Goal: Task Accomplishment & Management: Manage account settings

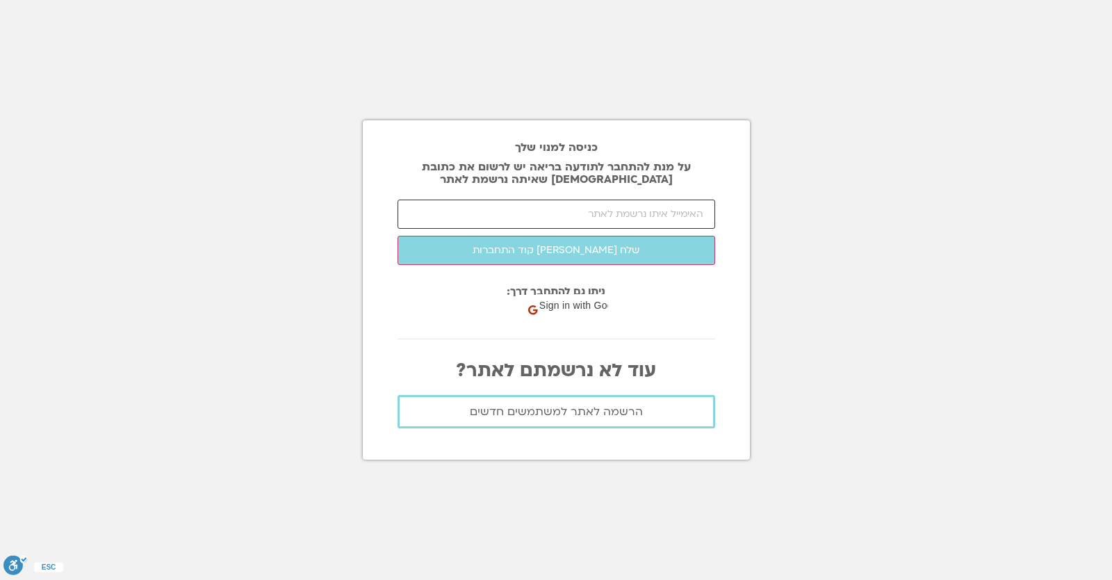
click at [499, 215] on input "email" at bounding box center [556, 213] width 318 height 29
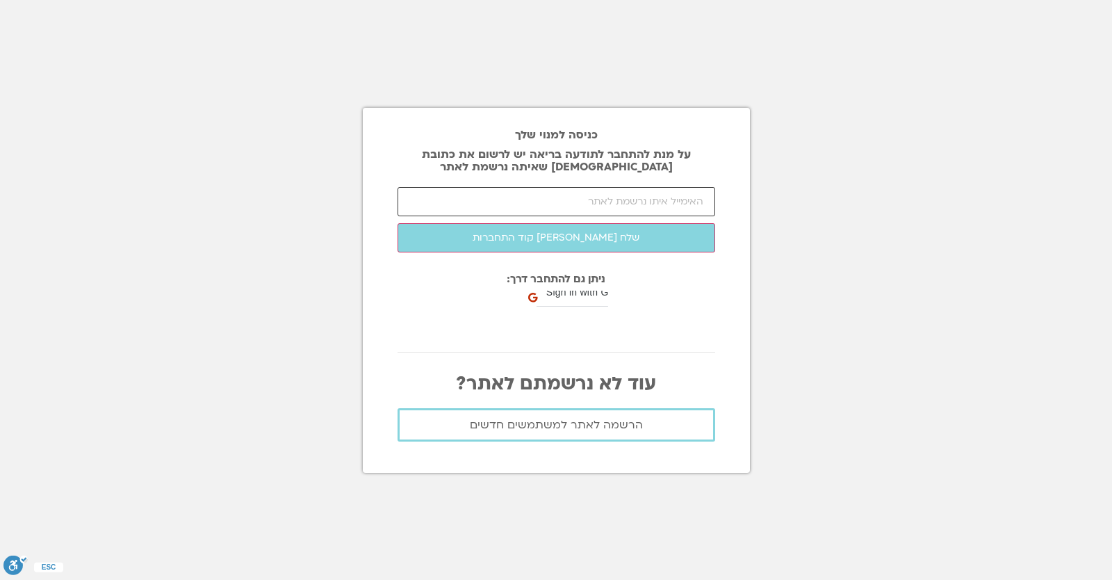
paste input "[EMAIL_ADDRESS][DOMAIN_NAME]"
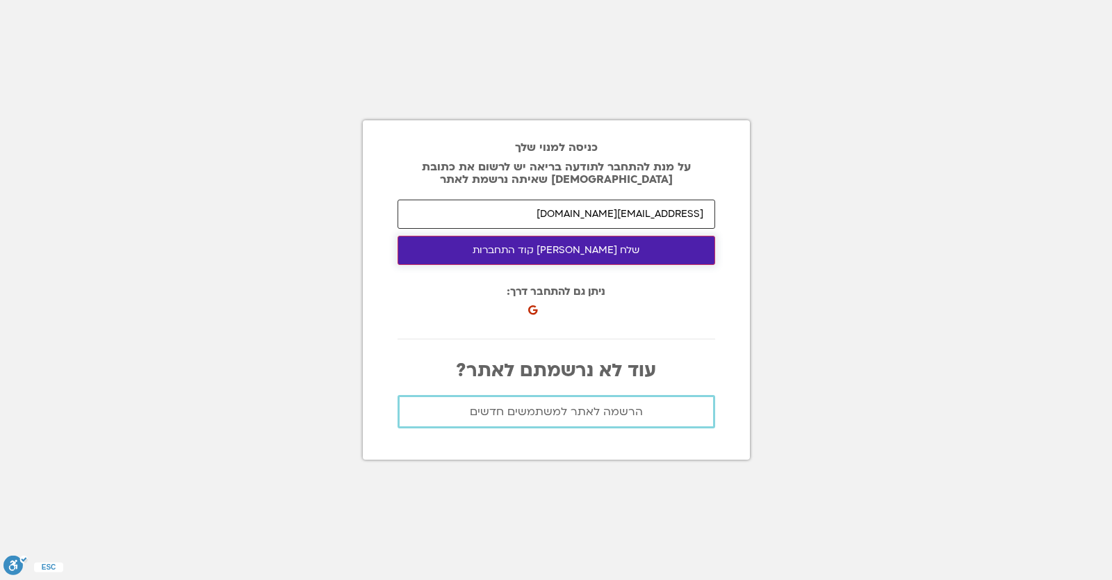
type input "[EMAIL_ADDRESS][DOMAIN_NAME]"
click at [488, 242] on button "שלח [PERSON_NAME] קוד התחברות" at bounding box center [556, 250] width 318 height 29
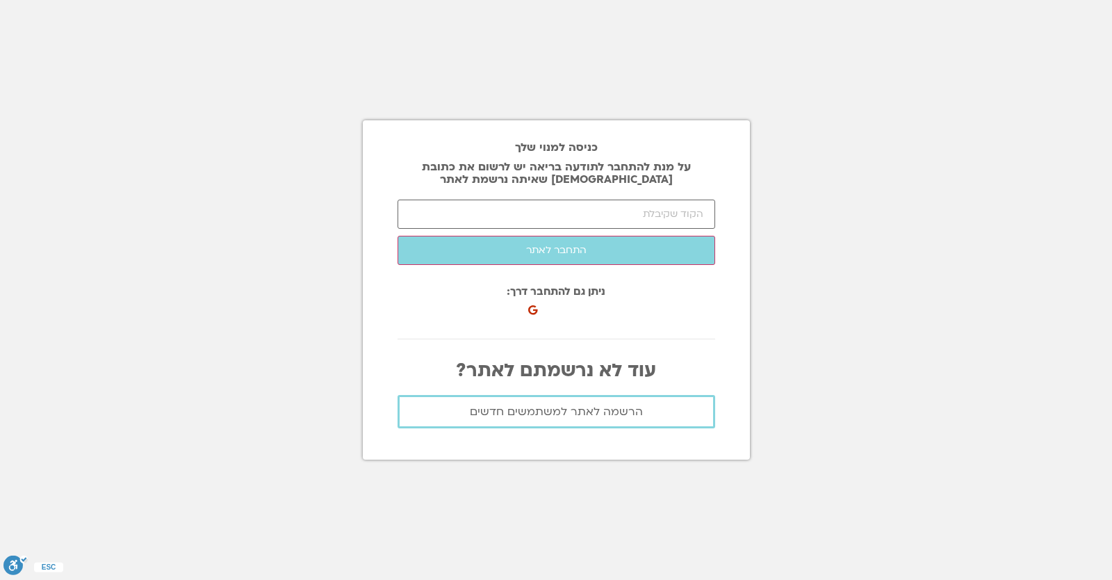
click at [363, 309] on div "כניסה למנוי שלך על מנת להתחבר לתודעה בריאה יש לרשום את כתובת [DEMOGRAPHIC_DATA]…" at bounding box center [556, 289] width 387 height 339
click at [645, 215] on input "number" at bounding box center [556, 213] width 318 height 29
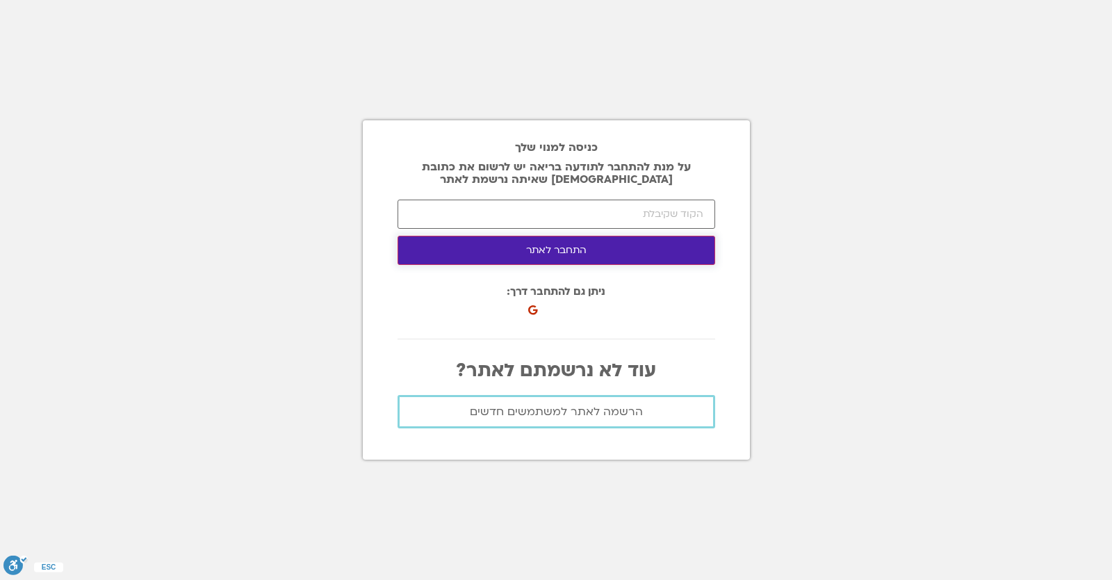
click at [620, 249] on button "התחבר לאתר" at bounding box center [556, 250] width 318 height 29
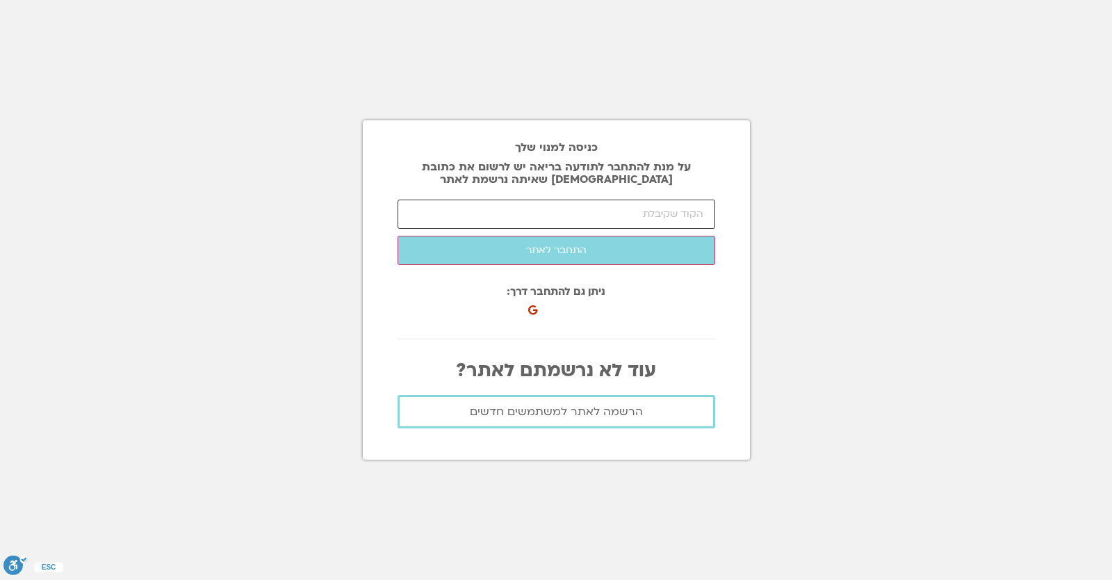
click at [413, 211] on input "number" at bounding box center [556, 213] width 318 height 29
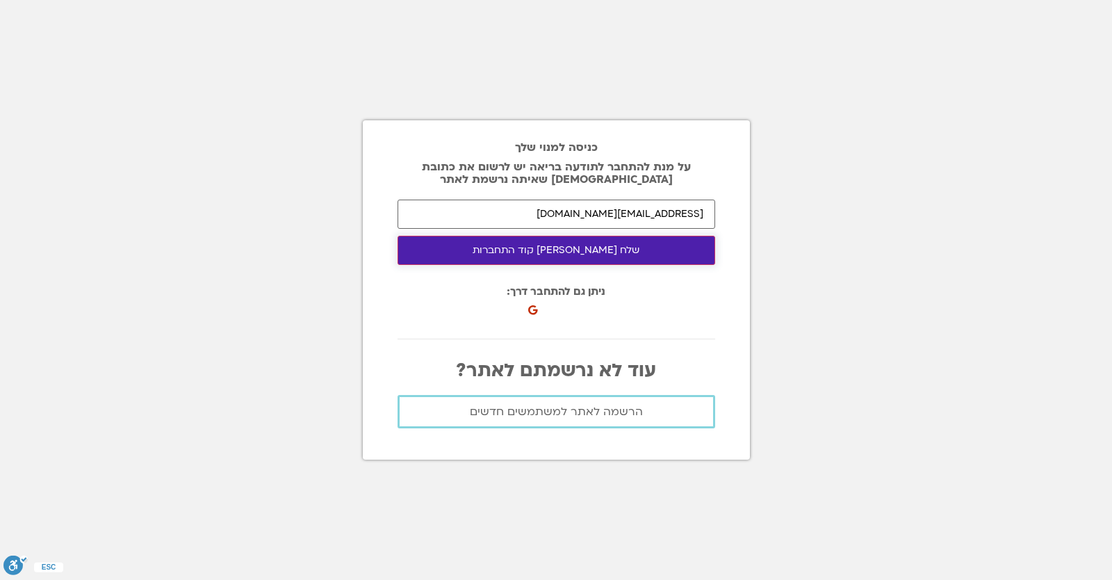
click at [564, 248] on button "שלח [PERSON_NAME] קוד התחברות" at bounding box center [556, 250] width 318 height 29
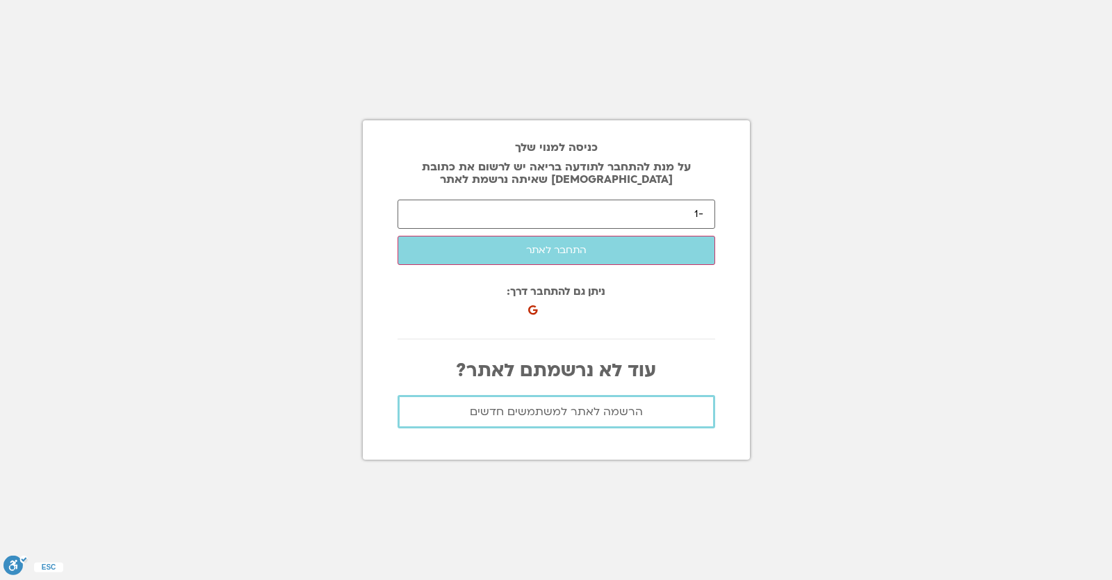
click at [416, 220] on input "-1" at bounding box center [556, 213] width 318 height 29
click at [416, 218] on input "-2" at bounding box center [556, 213] width 318 height 29
click at [416, 218] on input "-3" at bounding box center [556, 213] width 318 height 29
click at [416, 218] on input "-4" at bounding box center [556, 213] width 318 height 29
click at [416, 212] on input "-3" at bounding box center [556, 213] width 318 height 29
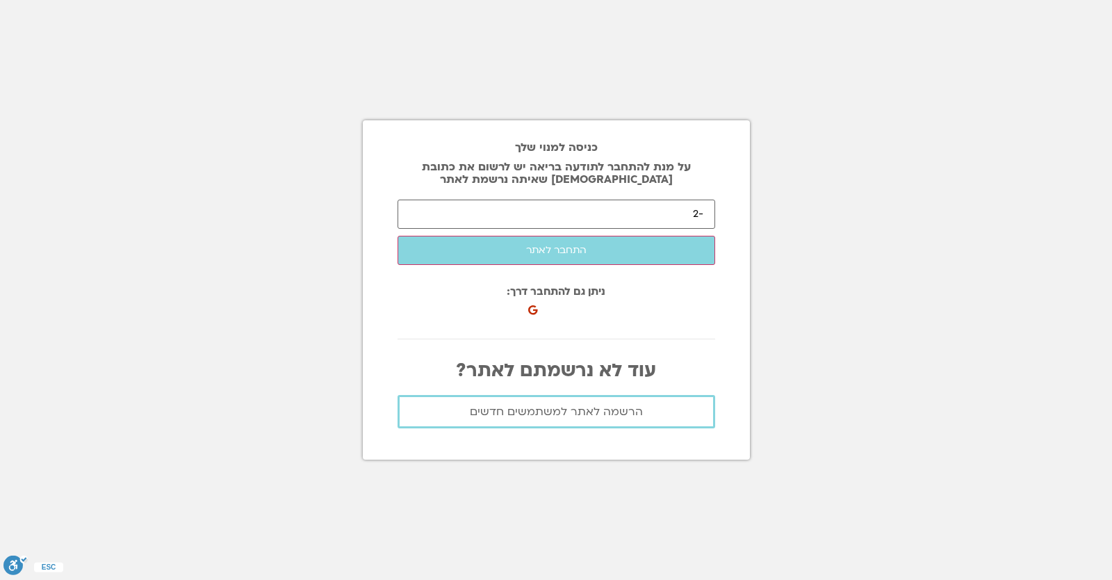
click at [416, 212] on input "-2" at bounding box center [556, 213] width 318 height 29
click at [416, 212] on input "-1" at bounding box center [556, 213] width 318 height 29
click at [416, 212] on input "0" at bounding box center [556, 213] width 318 height 29
click at [416, 212] on input "1" at bounding box center [556, 213] width 318 height 29
type input "2"
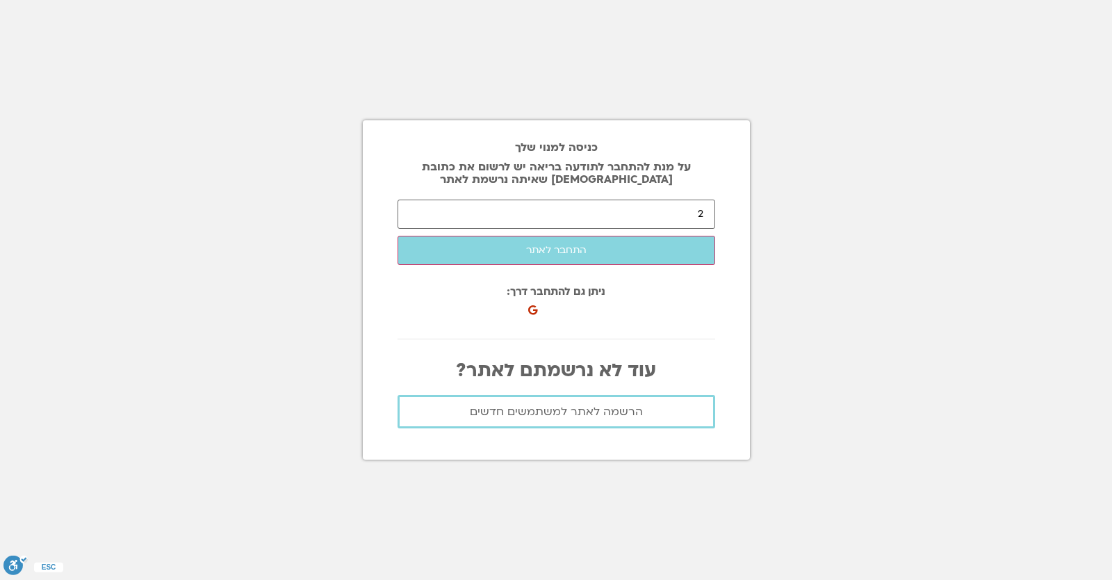
click at [422, 213] on input "2" at bounding box center [556, 213] width 318 height 29
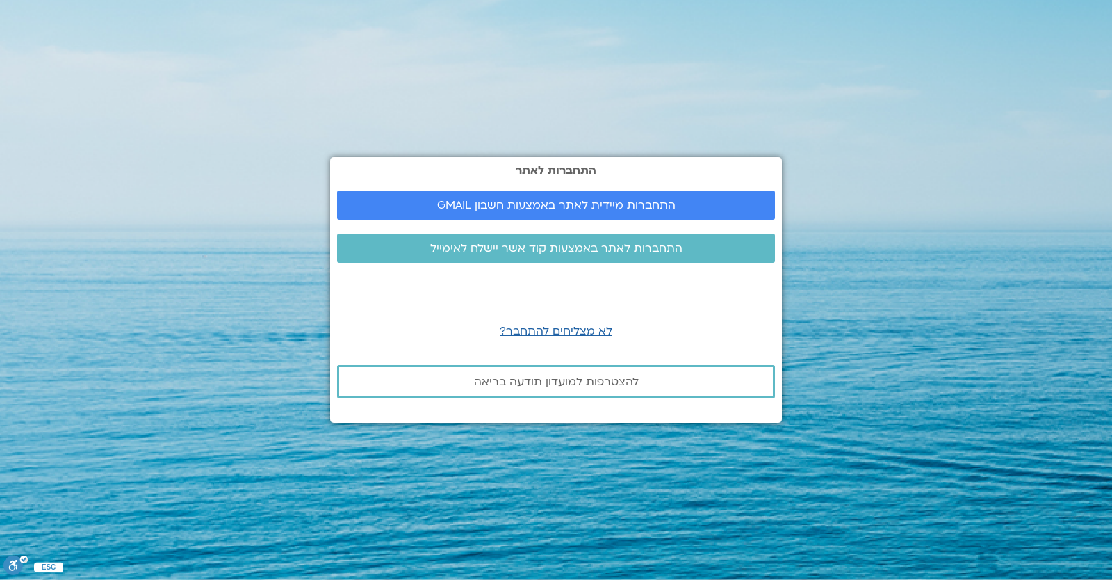
click at [866, 272] on section "התחברות לאתר התחברות מיידית לאתר באמצעות חשבון GMAIL התחברות לאתר באמצעות קוד א…" at bounding box center [556, 290] width 1112 height 580
click at [516, 250] on span "התחברות לאתר באמצעות קוד אשר יישלח לאימייל" at bounding box center [556, 248] width 252 height 13
click at [154, 238] on section "התחברות לאתר התחברות מיידית לאתר באמצעות חשבון GMAIL התחברות לאתר באמצעות קוד א…" at bounding box center [556, 290] width 1112 height 580
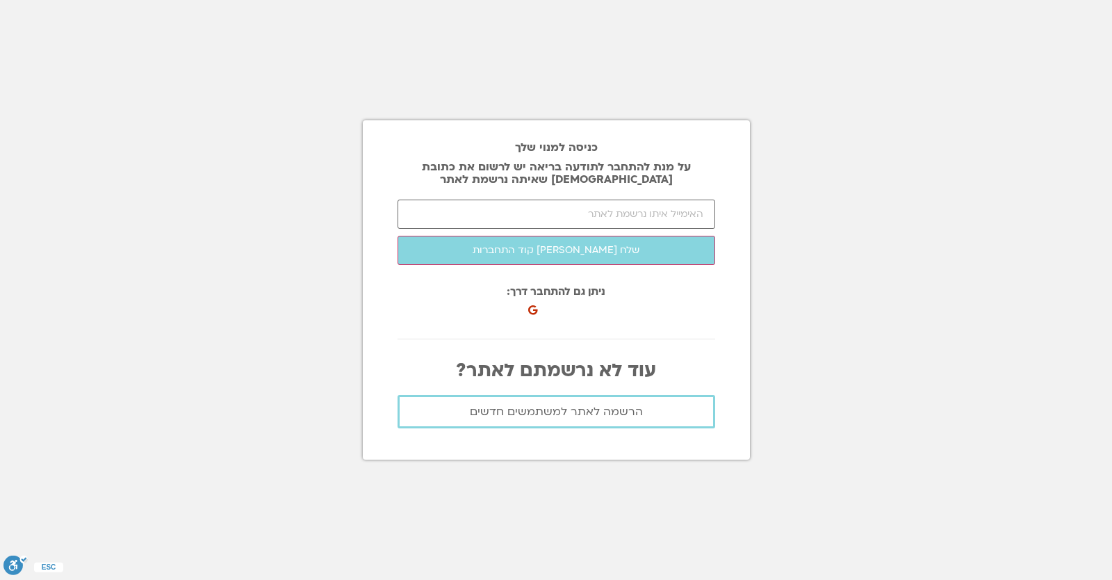
click at [625, 213] on input "email" at bounding box center [556, 213] width 318 height 29
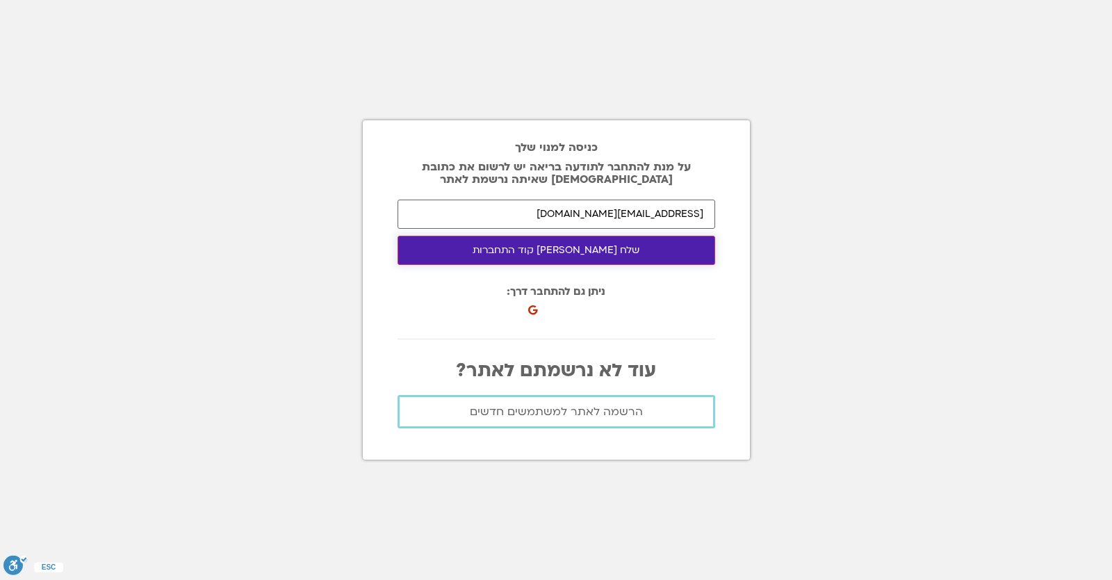
type input "[EMAIL_ADDRESS][DOMAIN_NAME]"
click at [647, 259] on button "שלח [PERSON_NAME] קוד התחברות" at bounding box center [556, 250] width 318 height 29
